Goal: Information Seeking & Learning: Learn about a topic

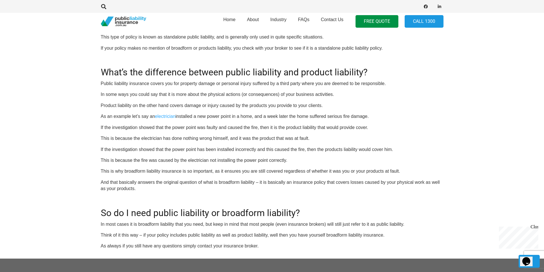
scroll to position [371, 0]
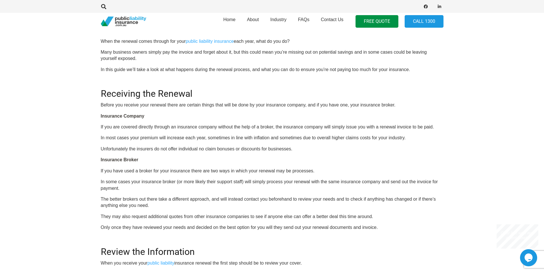
scroll to position [200, 0]
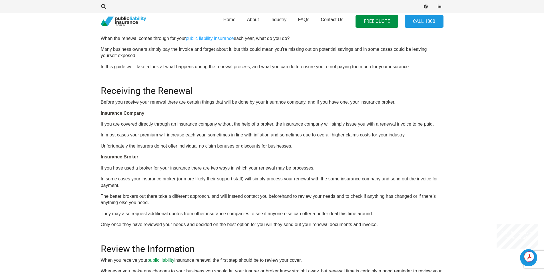
click at [161, 259] on link "public liability" at bounding box center [160, 260] width 27 height 5
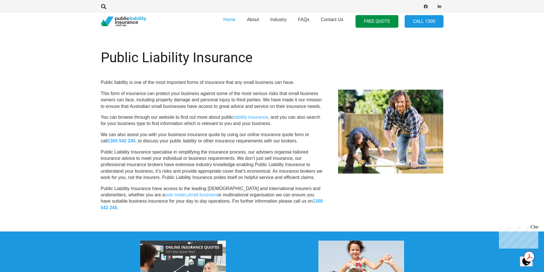
scroll to position [228, 0]
